Goal: Use online tool/utility

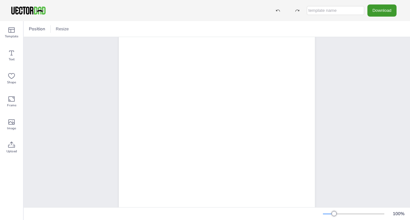
scroll to position [39, 0]
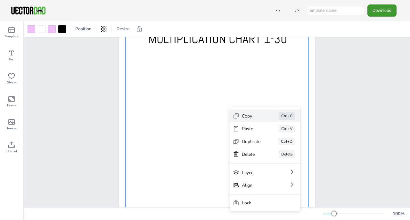
click at [256, 116] on div "Copy" at bounding box center [251, 116] width 19 height 6
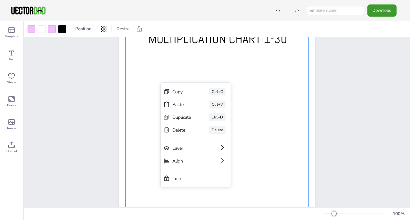
click at [137, 148] on div at bounding box center [216, 133] width 183 height 207
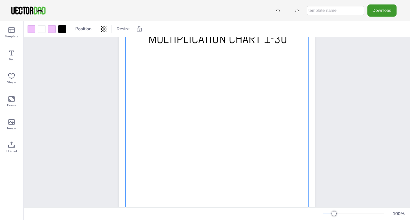
click at [137, 148] on div at bounding box center [216, 133] width 183 height 207
click at [135, 66] on div at bounding box center [217, 133] width 183 height 207
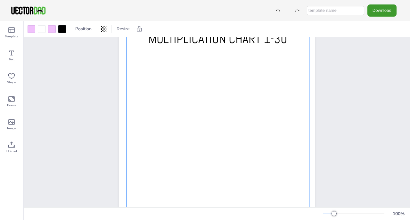
drag, startPoint x: 133, startPoint y: 68, endPoint x: 134, endPoint y: 63, distance: 4.7
click at [134, 63] on div at bounding box center [217, 129] width 183 height 207
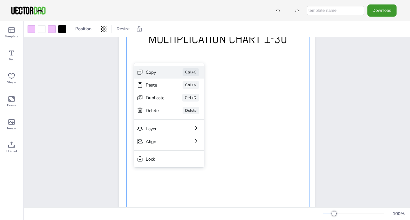
click at [151, 72] on div "Copy" at bounding box center [155, 72] width 19 height 6
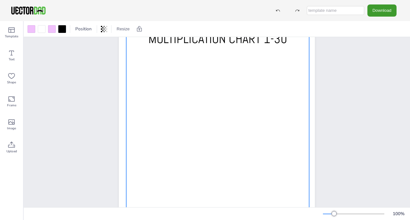
click at [173, 123] on div at bounding box center [217, 129] width 183 height 207
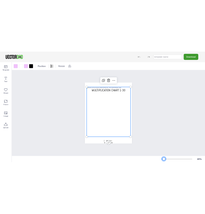
scroll to position [0, 0]
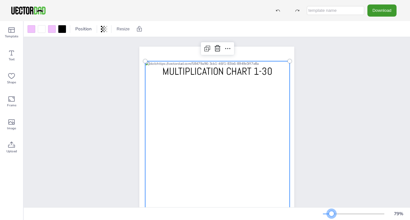
drag, startPoint x: 333, startPoint y: 213, endPoint x: 331, endPoint y: 210, distance: 3.4
click at [331, 210] on div "79 %" at bounding box center [365, 214] width 84 height 10
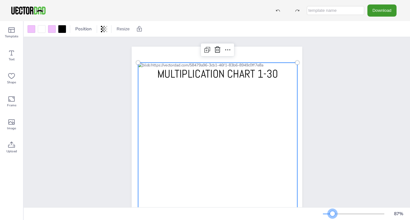
click at [332, 215] on div at bounding box center [332, 214] width 5 height 5
click at [332, 214] on div at bounding box center [332, 214] width 5 height 5
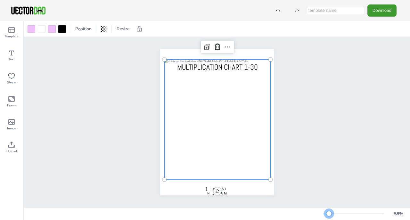
drag, startPoint x: 332, startPoint y: 214, endPoint x: 329, endPoint y: 214, distance: 3.5
click at [329, 214] on div at bounding box center [328, 214] width 5 height 5
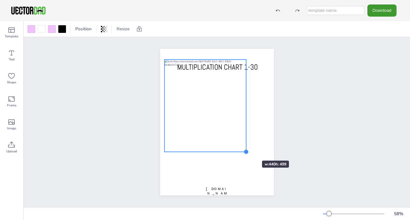
drag, startPoint x: 267, startPoint y: 177, endPoint x: 243, endPoint y: 149, distance: 37.0
click at [243, 150] on div at bounding box center [245, 152] width 5 height 5
click at [223, 93] on div at bounding box center [205, 106] width 82 height 92
click at [192, 45] on icon at bounding box center [195, 47] width 8 height 8
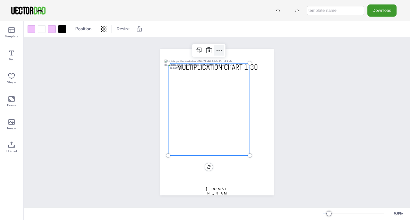
click at [219, 48] on icon at bounding box center [219, 51] width 8 height 8
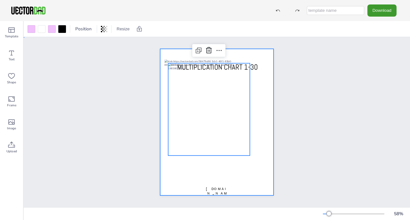
click at [175, 172] on div at bounding box center [217, 122] width 114 height 147
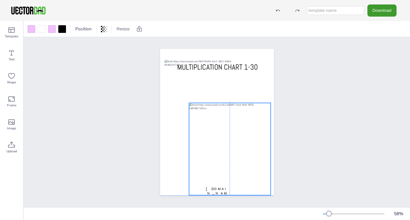
drag, startPoint x: 212, startPoint y: 62, endPoint x: 232, endPoint y: 101, distance: 43.5
click at [232, 103] on div at bounding box center [230, 149] width 82 height 92
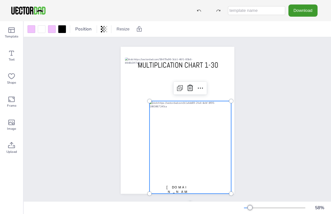
click at [172, 124] on div at bounding box center [190, 147] width 82 height 92
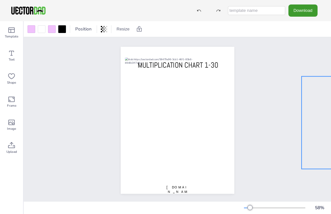
drag, startPoint x: 210, startPoint y: 116, endPoint x: 362, endPoint y: 92, distance: 154.0
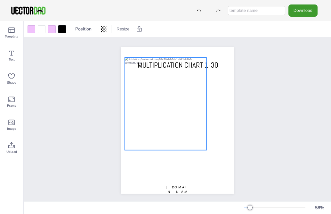
click at [166, 79] on div at bounding box center [165, 103] width 82 height 92
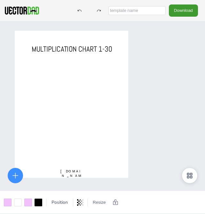
drag, startPoint x: 77, startPoint y: 56, endPoint x: 284, endPoint y: 74, distance: 207.5
